Goal: Navigation & Orientation: Find specific page/section

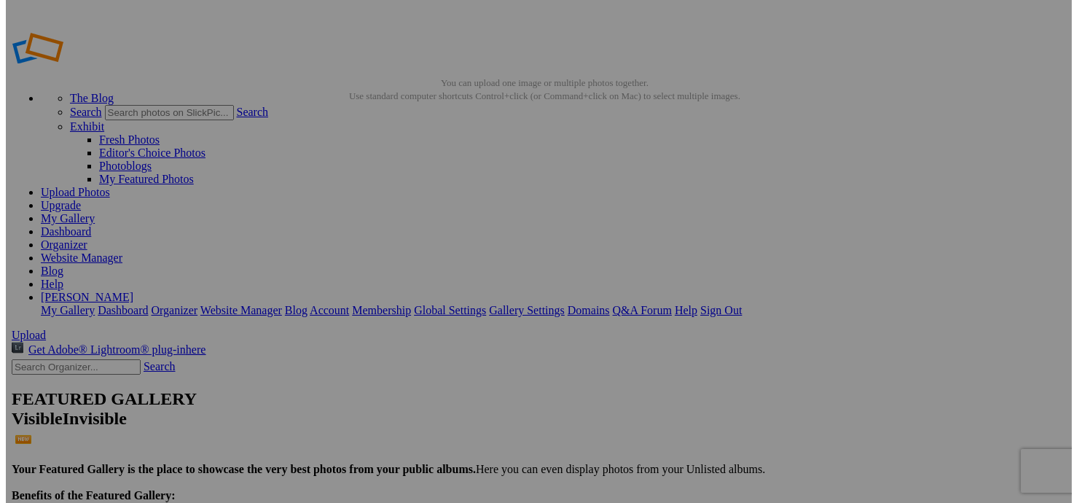
scroll to position [1239, 0]
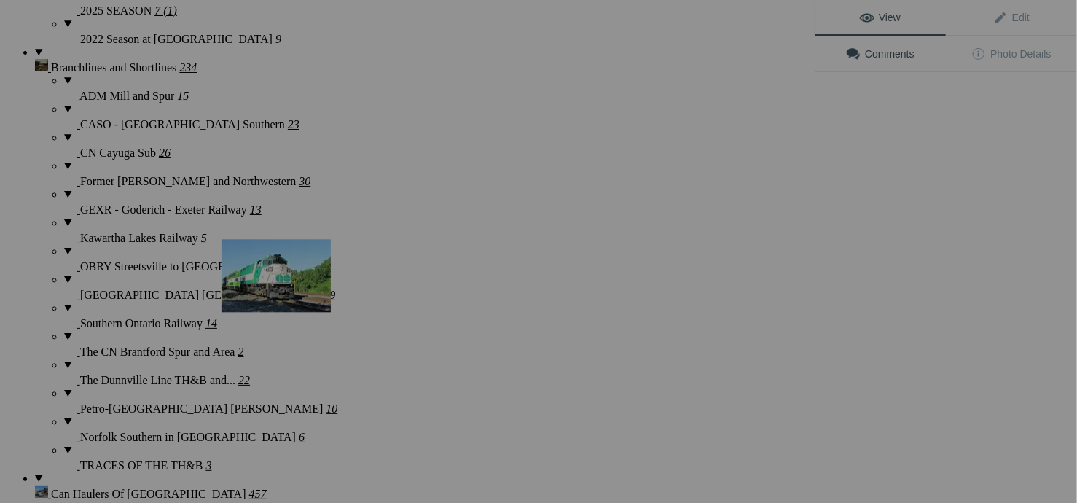
click at [297, 270] on img at bounding box center [276, 275] width 109 height 73
